Goal: Complete application form: Complete application form

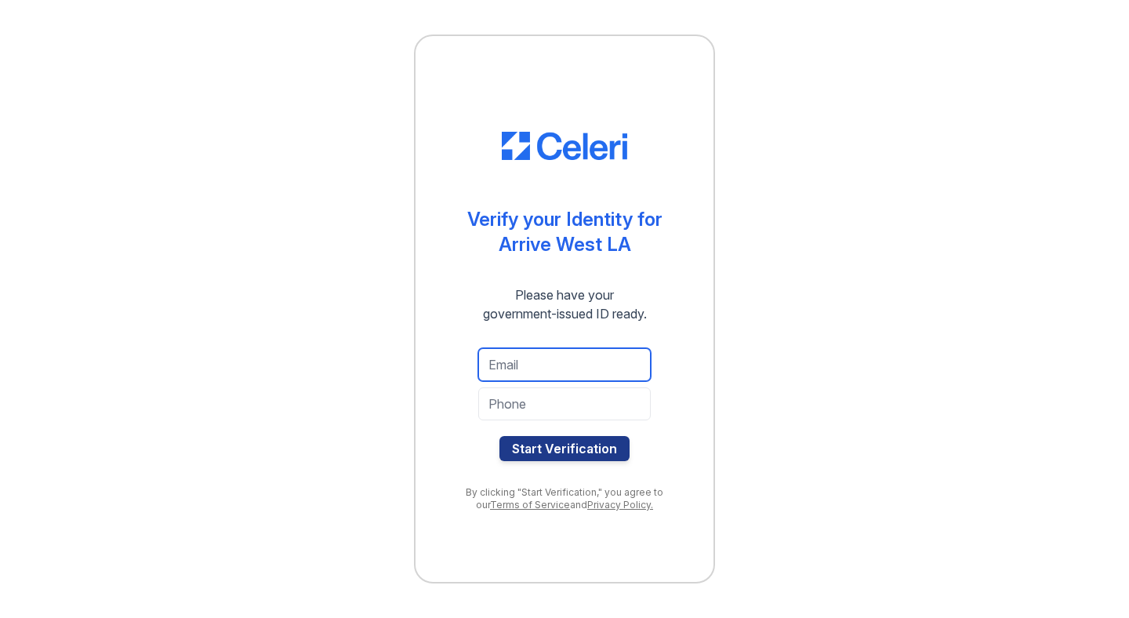
click at [569, 352] on input "email" at bounding box center [564, 364] width 173 height 33
type input "[PERSON_NAME][EMAIL_ADDRESS][PERSON_NAME][DOMAIN_NAME]"
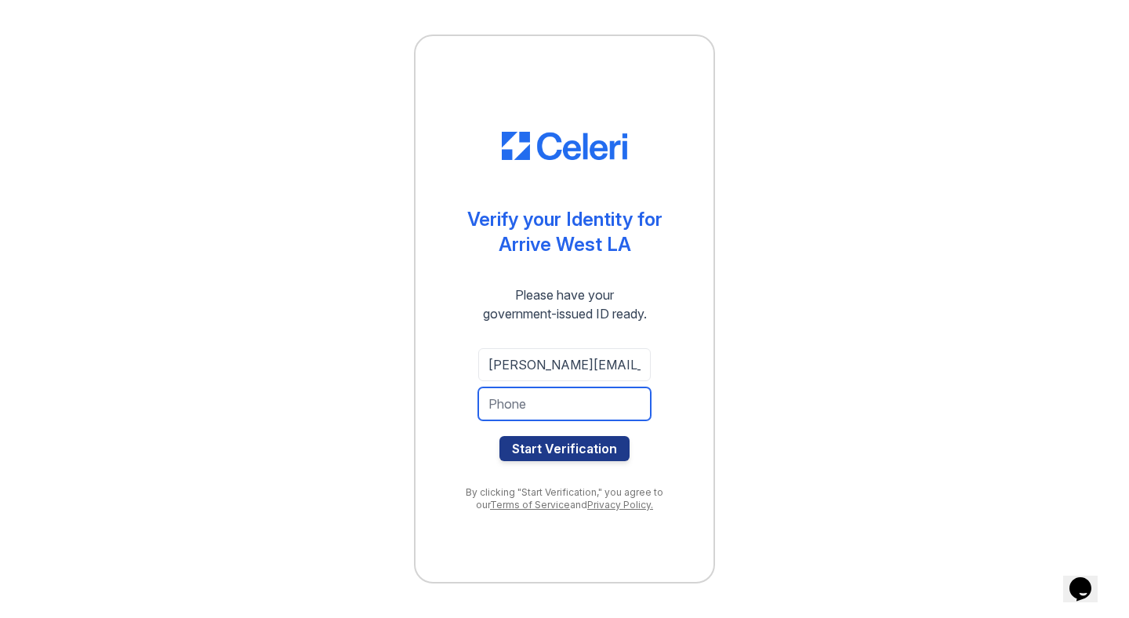
click at [559, 405] on input "tel" at bounding box center [564, 403] width 173 height 33
type input "6507739221"
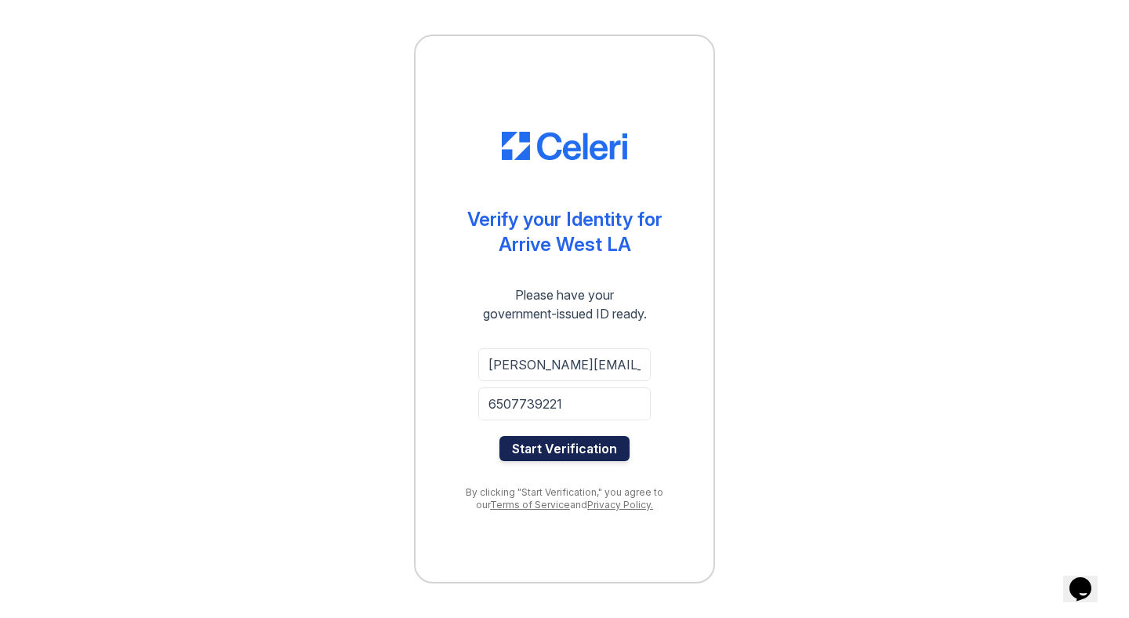
click at [568, 442] on button "Start Verification" at bounding box center [565, 448] width 130 height 25
